Goal: Task Accomplishment & Management: Manage account settings

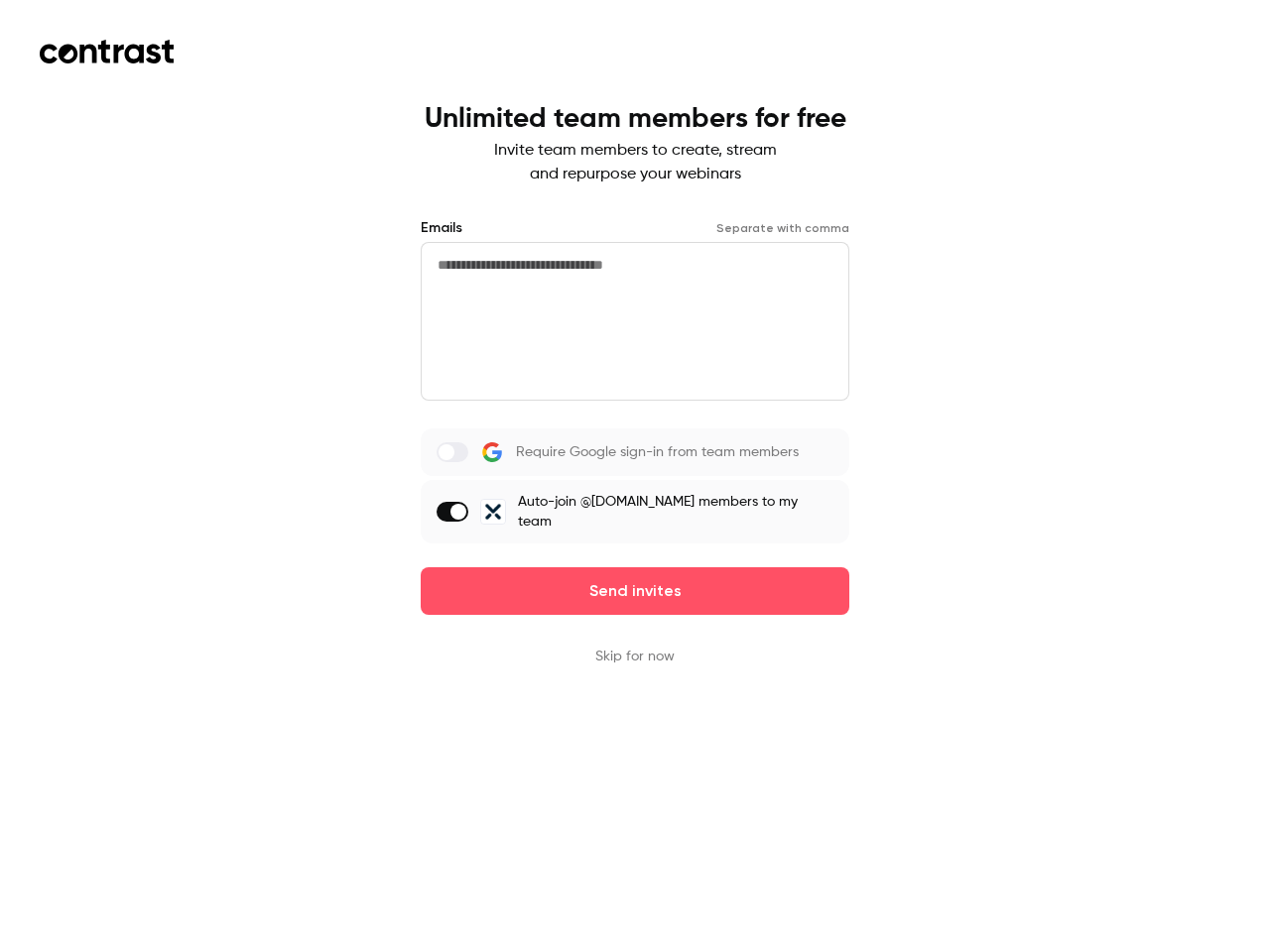
click at [635, 476] on div "Require Google sign-in from team members Auto-join @[DOMAIN_NAME] members to my…" at bounding box center [634, 485] width 428 height 115
click at [635, 591] on button "Send invites" at bounding box center [634, 591] width 428 height 48
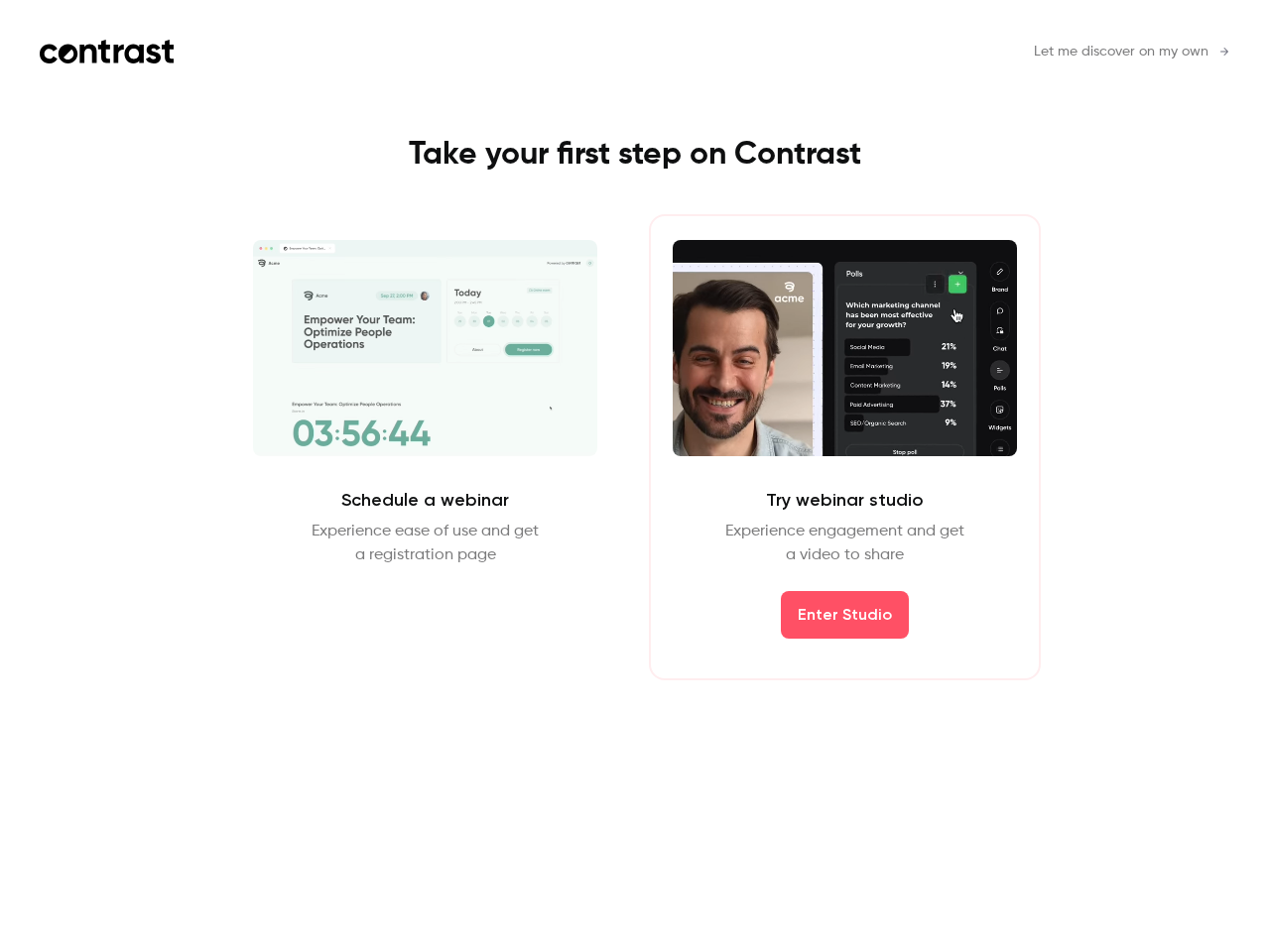
click at [635, 657] on div "Schedule a webinar Experience ease of use and get a registration page Schedule …" at bounding box center [635, 447] width 891 height 466
